Goal: Check status: Check status

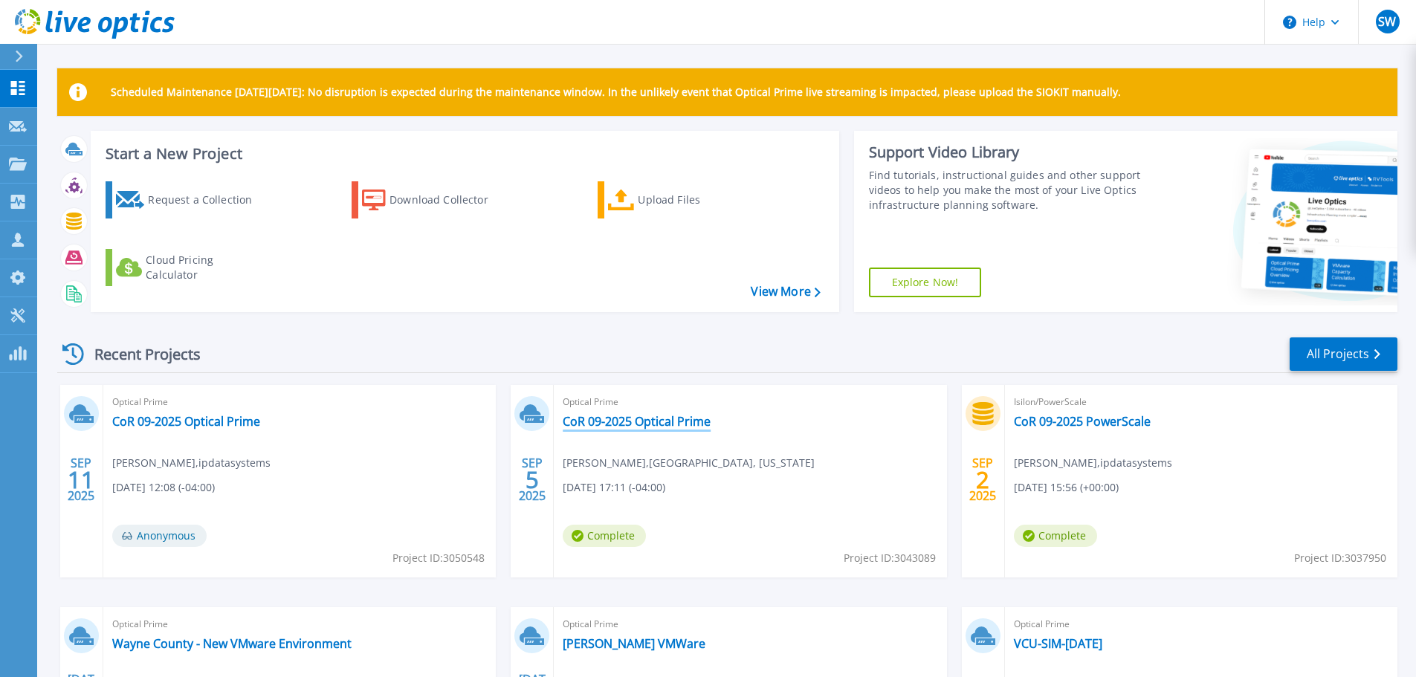
click at [660, 417] on link "CoR 09-2025 Optical Prime" at bounding box center [637, 421] width 148 height 15
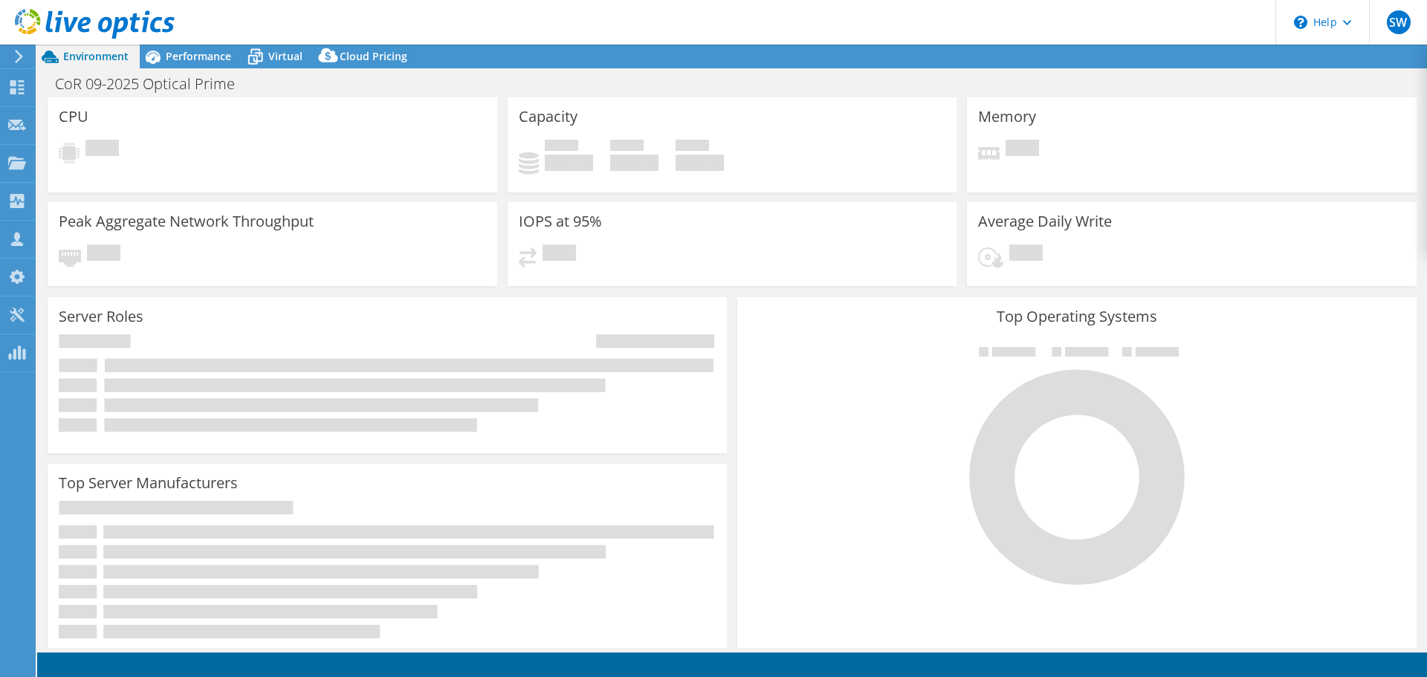
select select "USD"
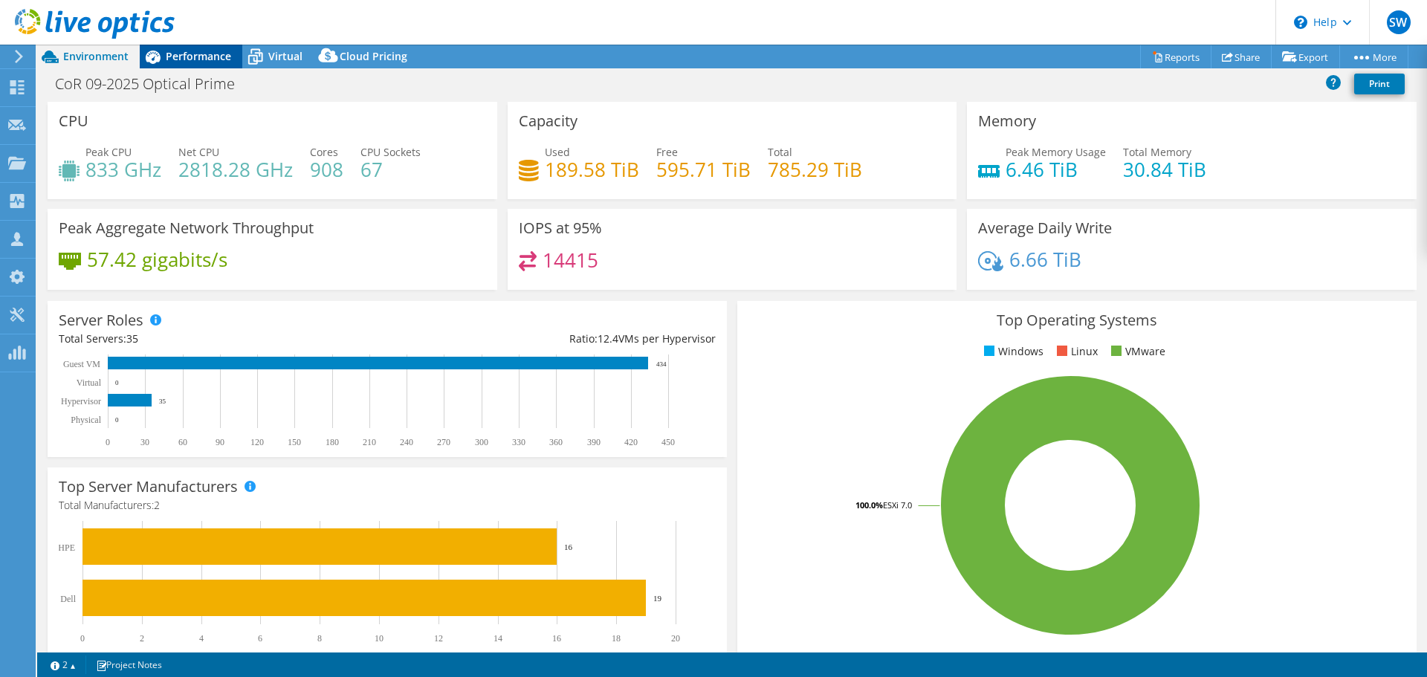
click at [183, 56] on span "Performance" at bounding box center [198, 56] width 65 height 14
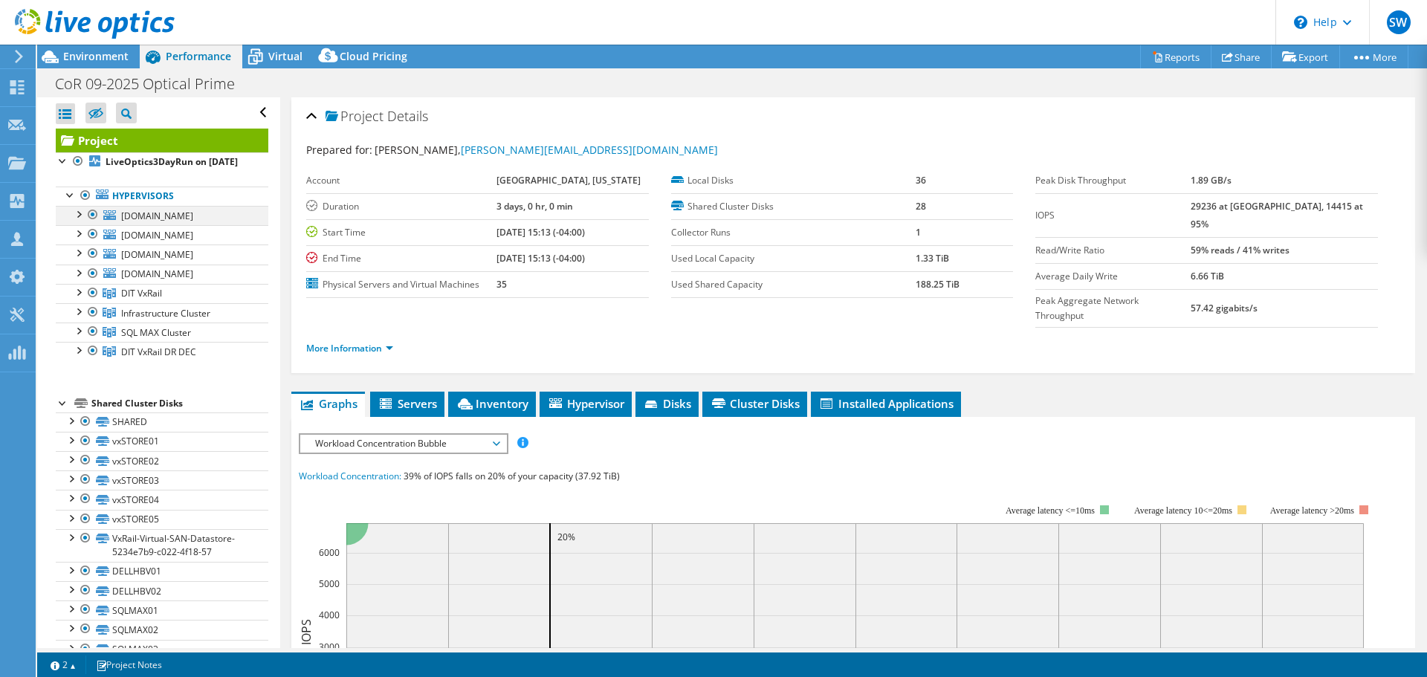
click at [94, 223] on div at bounding box center [92, 215] width 15 height 18
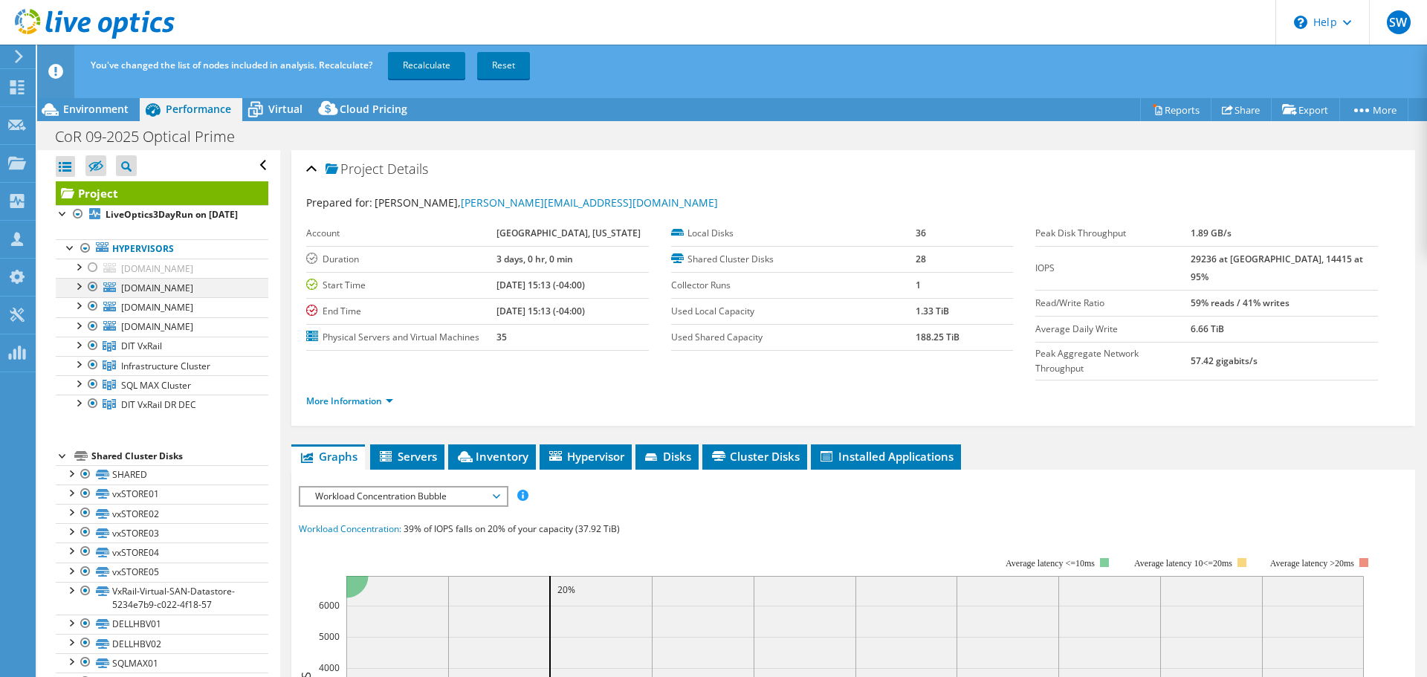
click at [96, 296] on div at bounding box center [92, 287] width 15 height 18
click at [94, 315] on div at bounding box center [92, 306] width 15 height 18
click at [91, 335] on div at bounding box center [92, 326] width 15 height 18
click at [98, 354] on div at bounding box center [92, 346] width 15 height 18
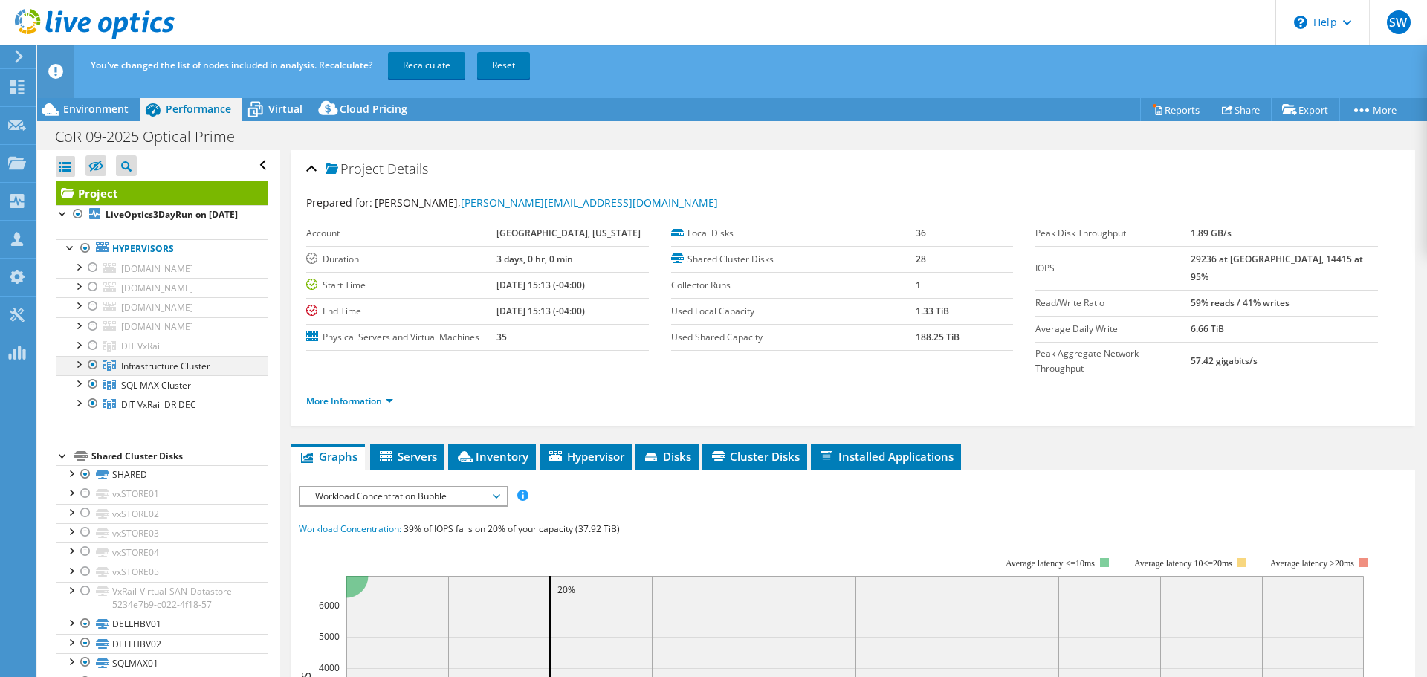
click at [94, 374] on div at bounding box center [92, 365] width 15 height 18
drag, startPoint x: 91, startPoint y: 470, endPoint x: 139, endPoint y: 388, distance: 95.6
click at [93, 412] on div at bounding box center [92, 404] width 15 height 18
click at [445, 68] on link "Recalculate" at bounding box center [426, 65] width 77 height 27
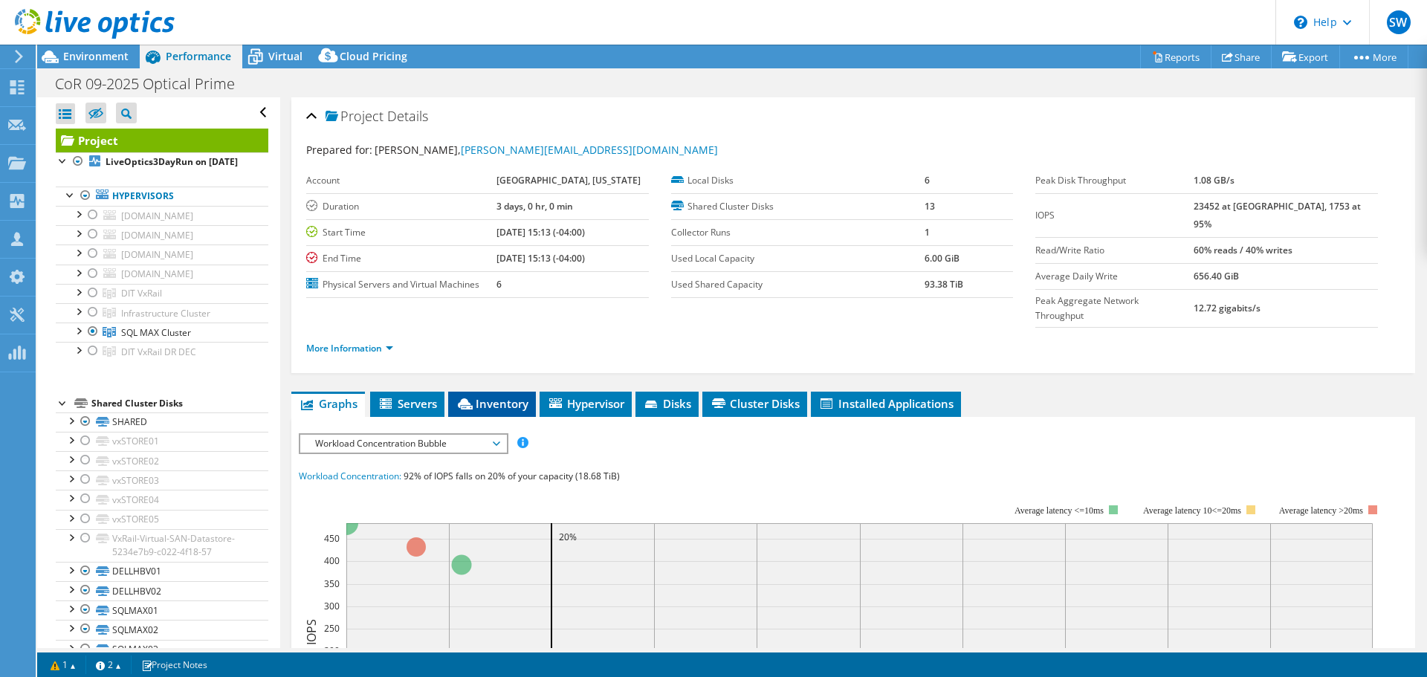
click at [513, 396] on span "Inventory" at bounding box center [491, 403] width 73 height 15
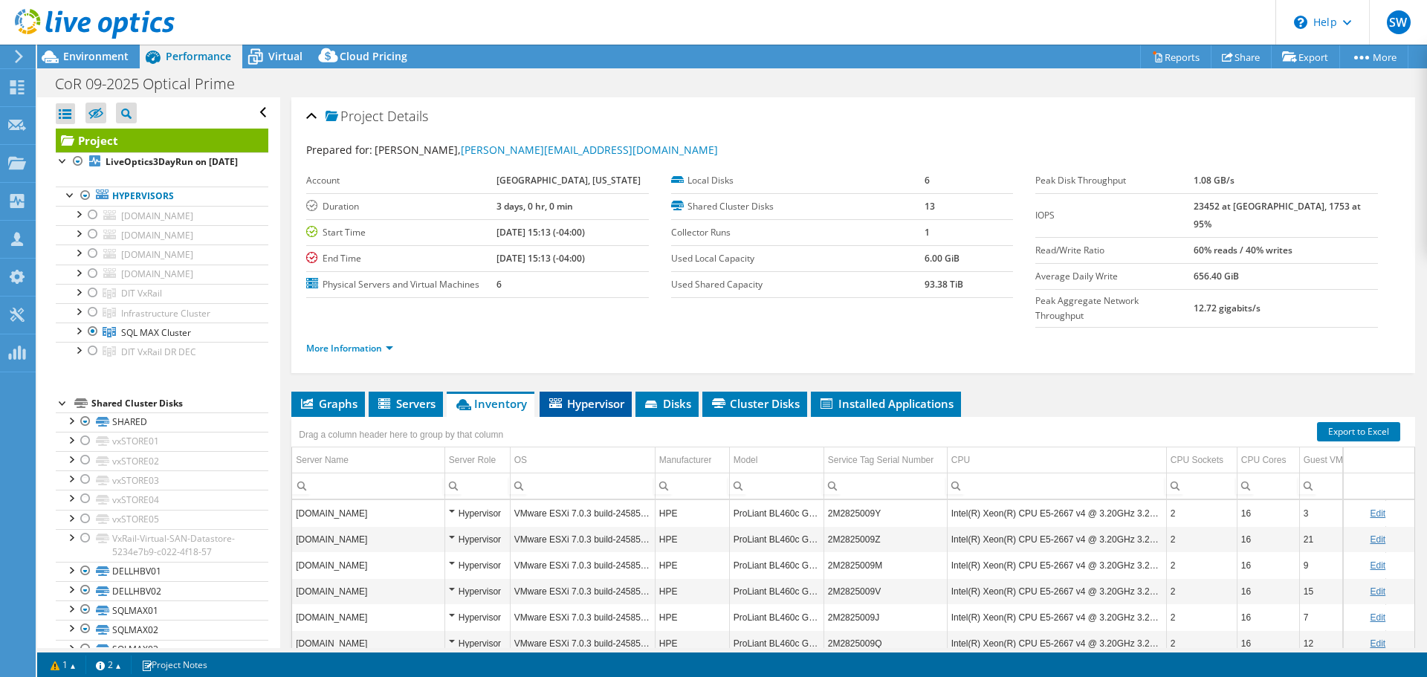
click at [604, 396] on span "Hypervisor" at bounding box center [585, 403] width 77 height 15
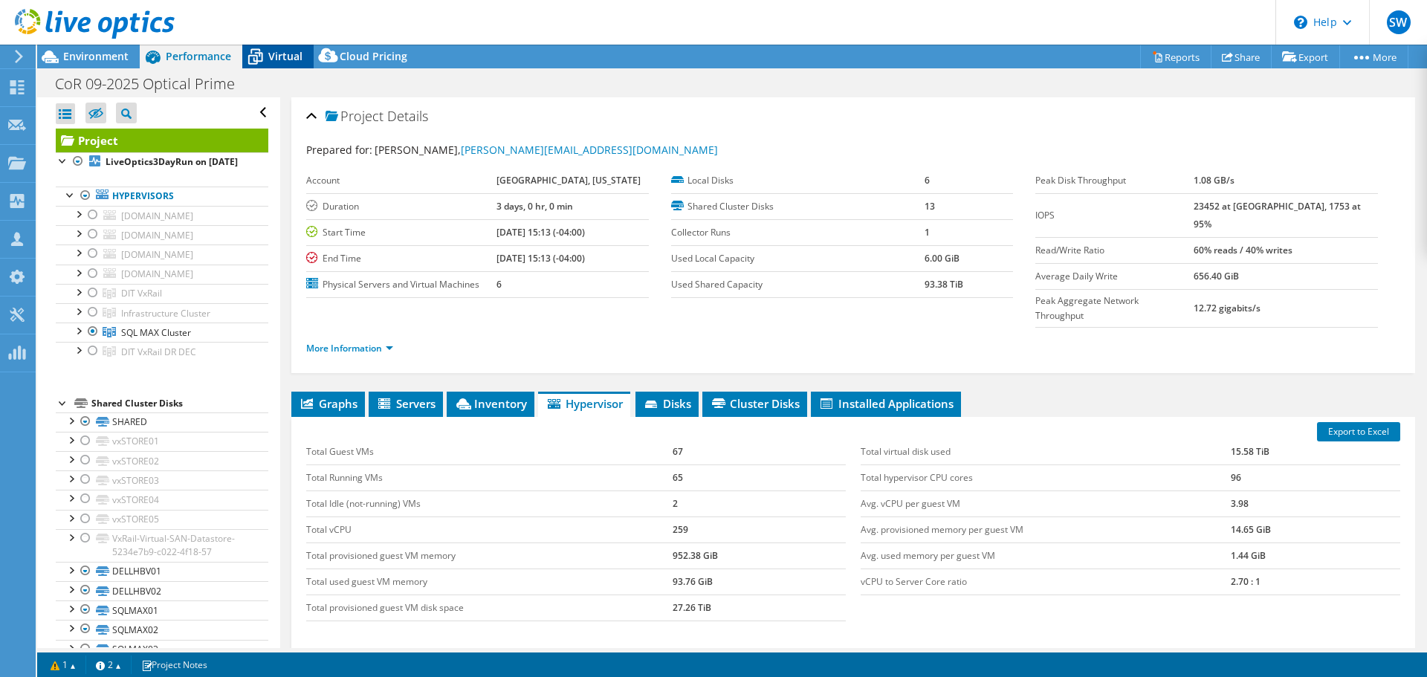
click at [295, 60] on span "Virtual" at bounding box center [285, 56] width 34 height 14
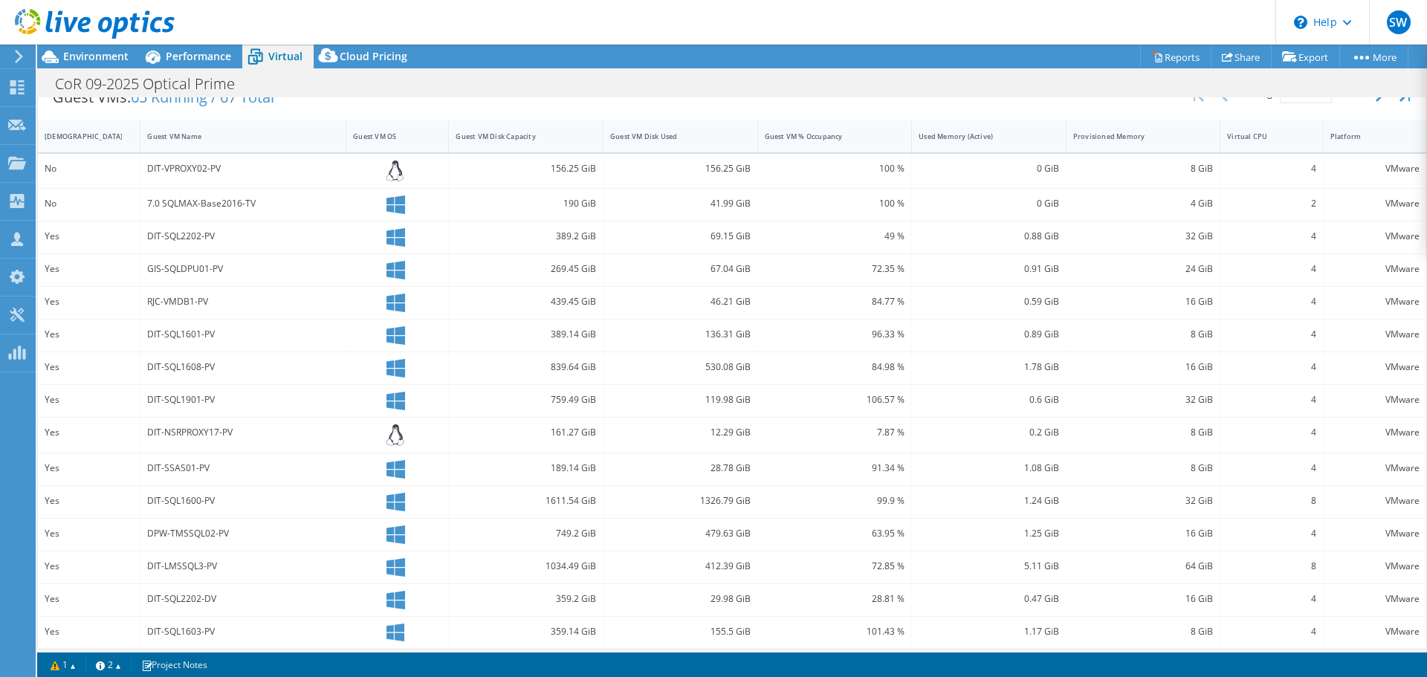
scroll to position [324, 0]
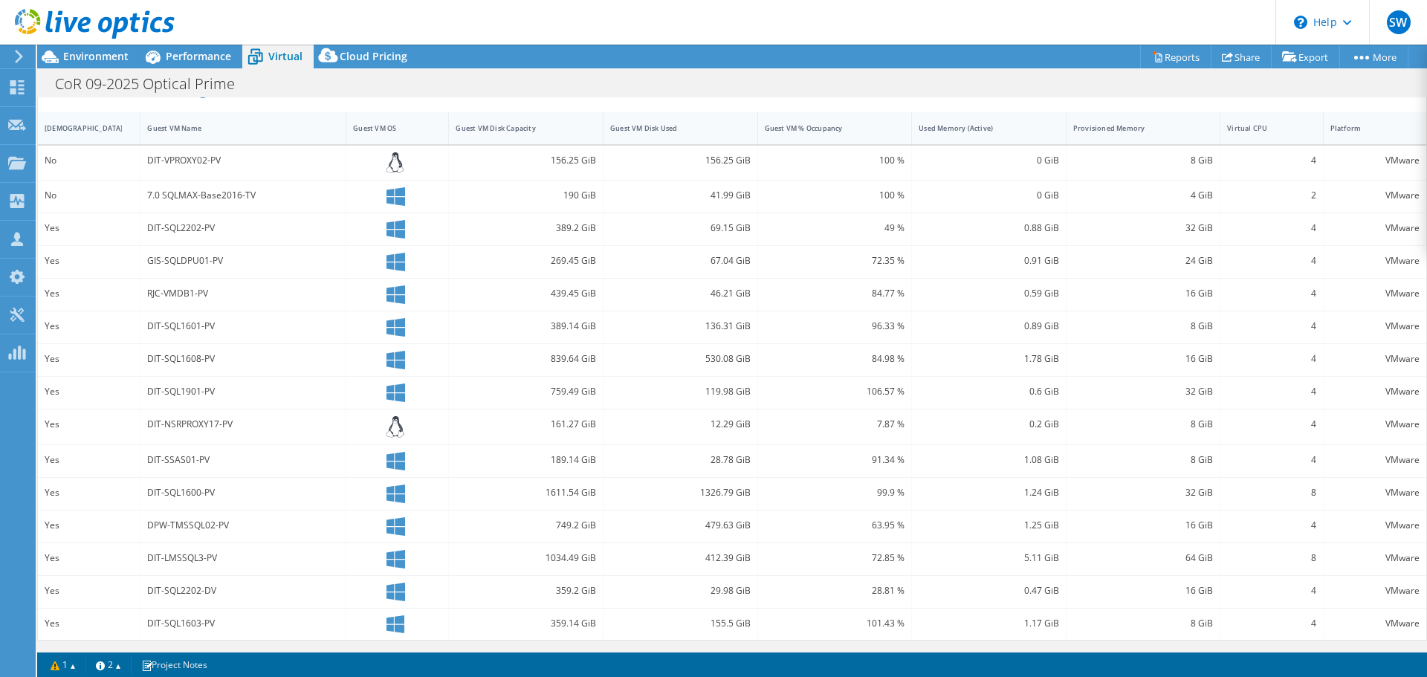
click at [82, 130] on div "[DEMOGRAPHIC_DATA]" at bounding box center [80, 128] width 71 height 10
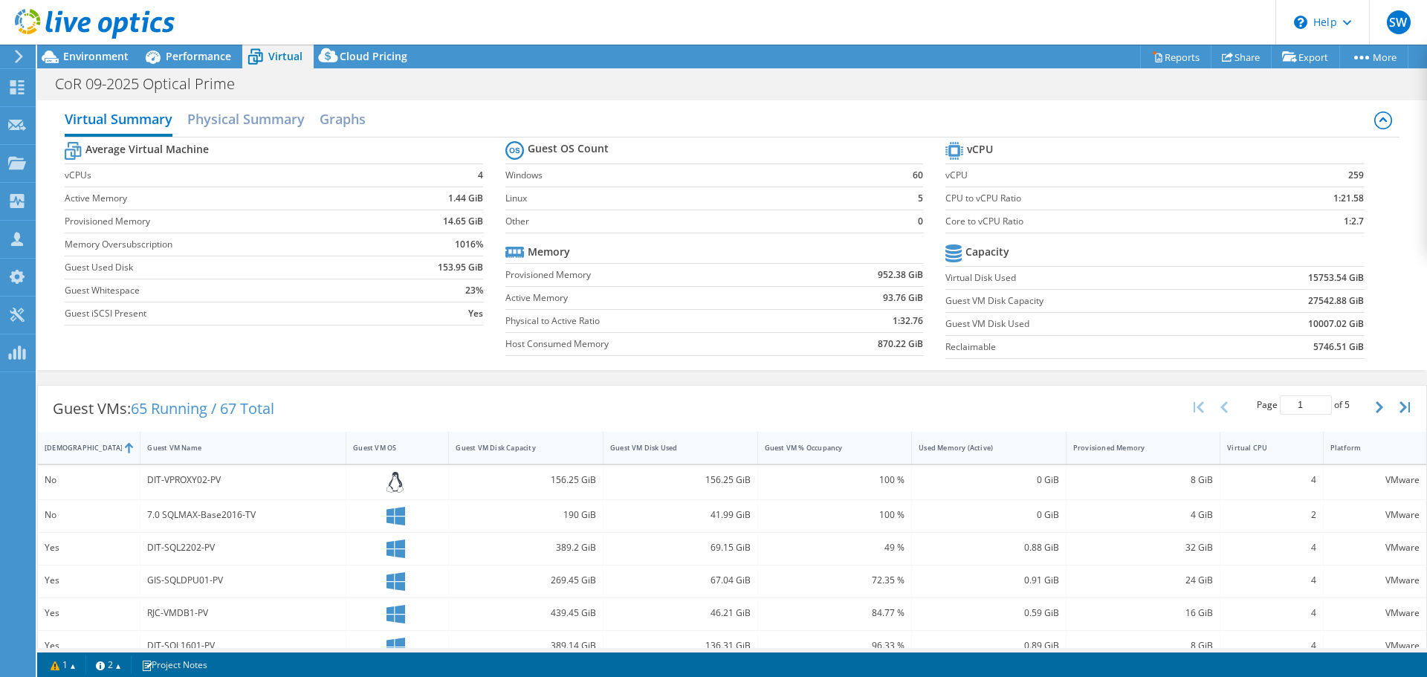
scroll to position [0, 0]
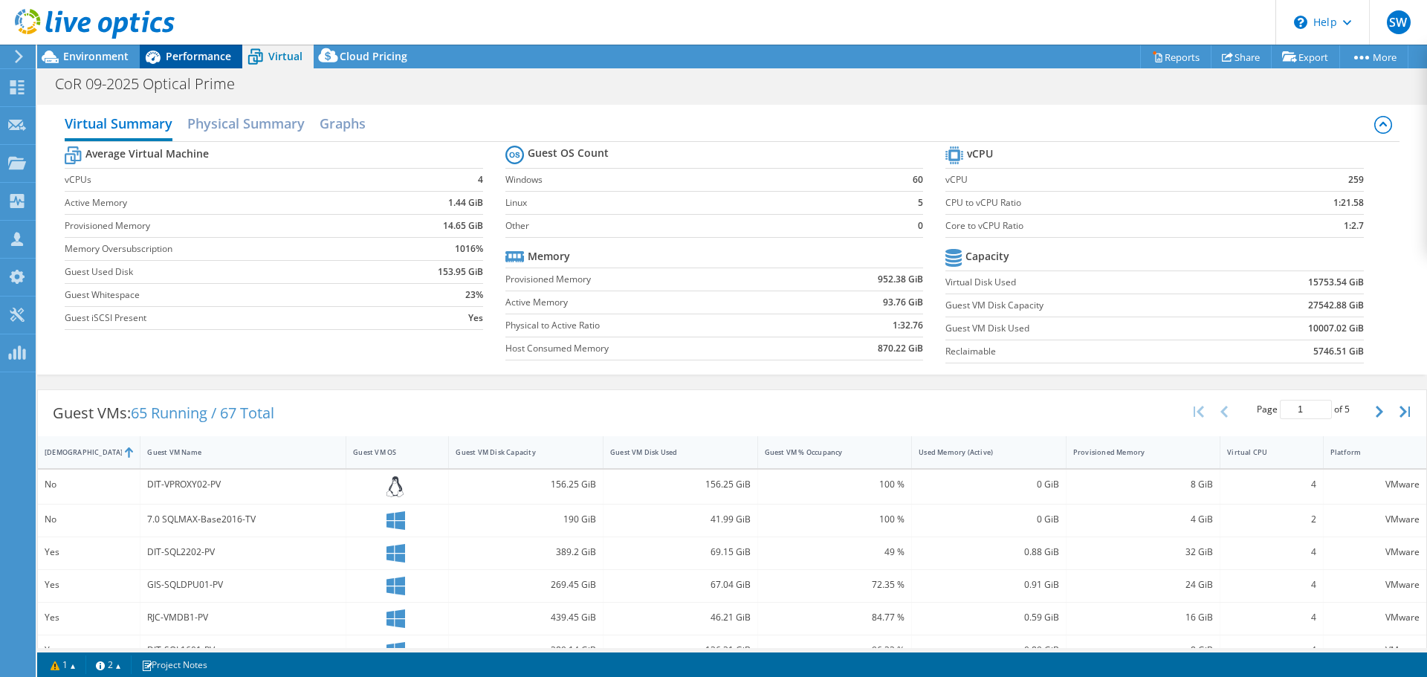
click at [197, 56] on span "Performance" at bounding box center [198, 56] width 65 height 14
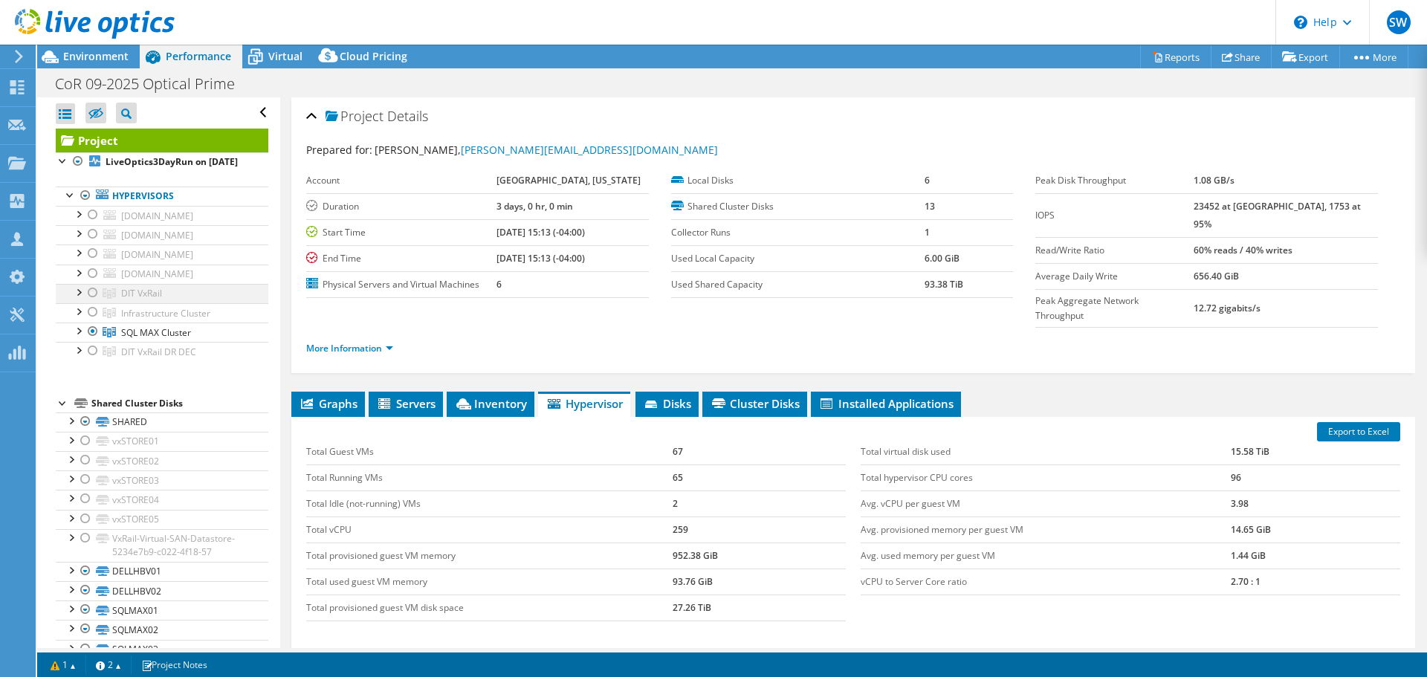
click at [94, 302] on div at bounding box center [92, 293] width 15 height 18
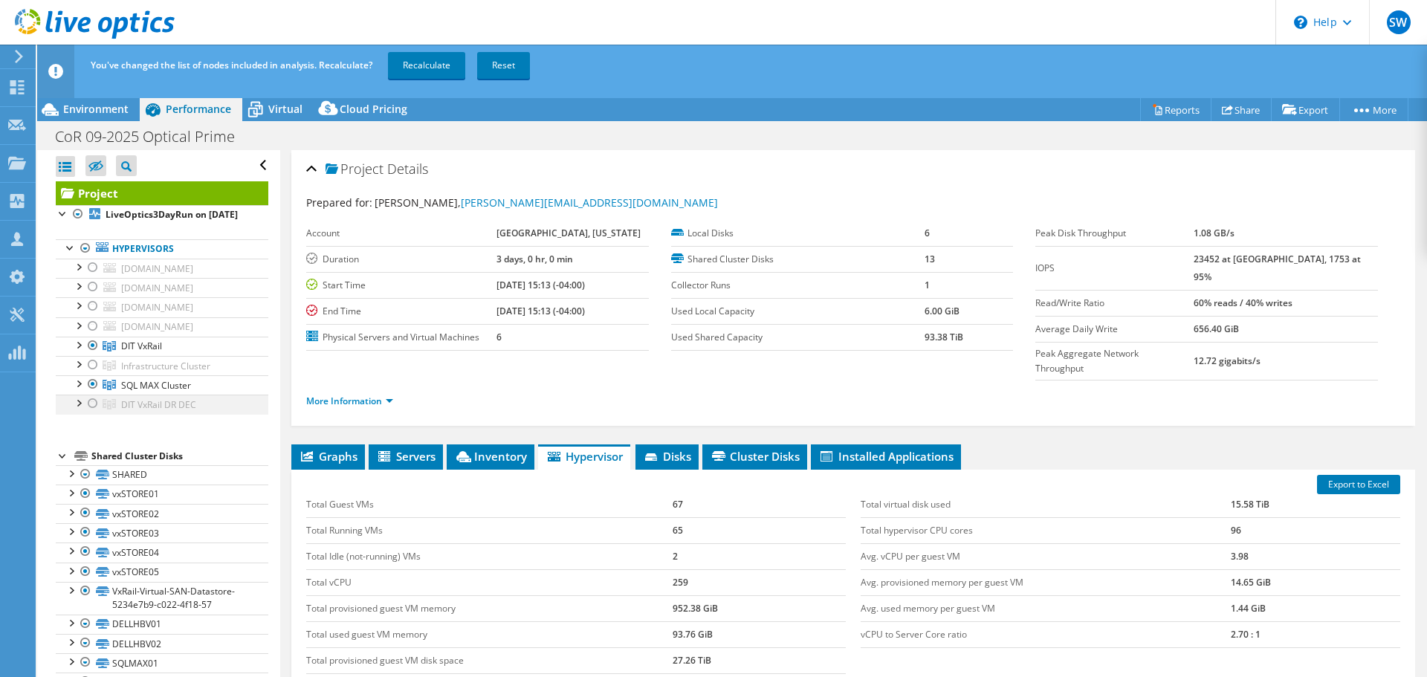
click at [91, 412] on div at bounding box center [92, 404] width 15 height 18
click at [91, 393] on div at bounding box center [92, 384] width 15 height 18
click at [435, 60] on link "Recalculate" at bounding box center [426, 65] width 77 height 27
